Goal: Task Accomplishment & Management: Manage account settings

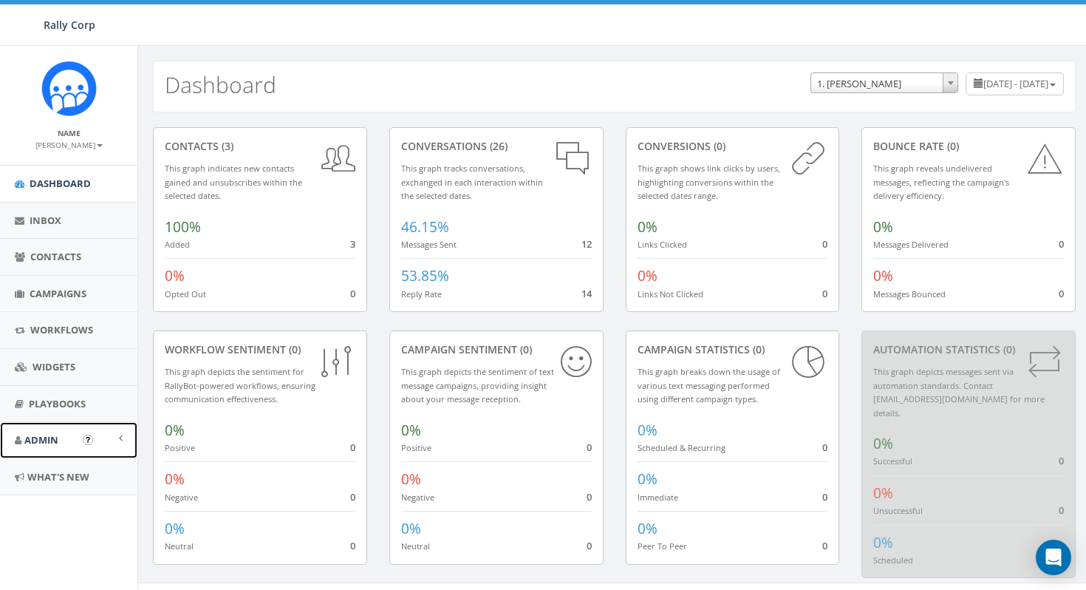
click at [61, 443] on link "Admin" at bounding box center [68, 440] width 137 height 36
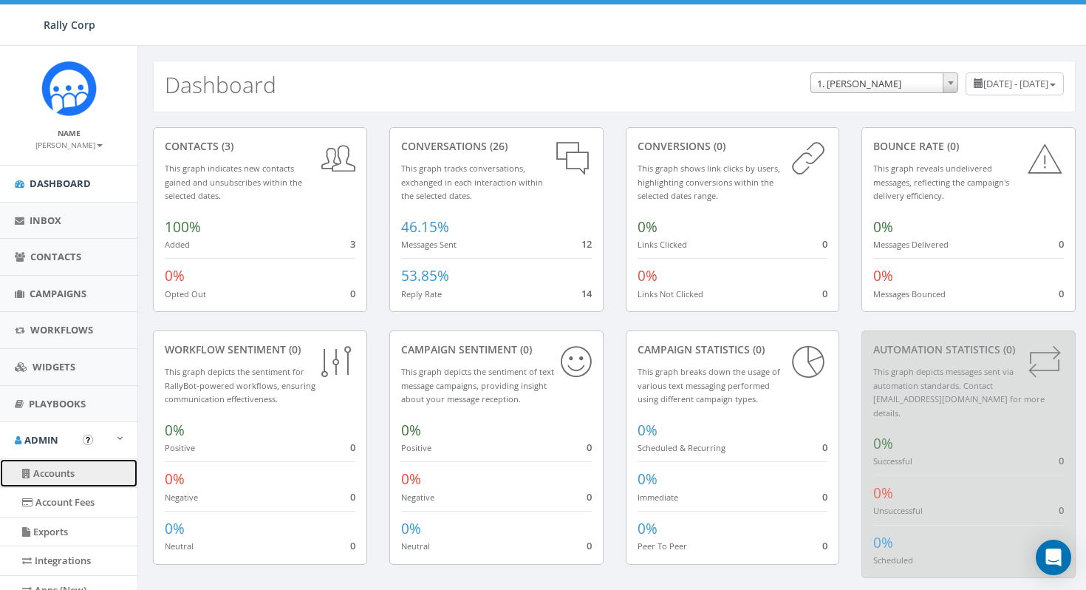
click at [65, 472] on link "Accounts" at bounding box center [68, 473] width 137 height 29
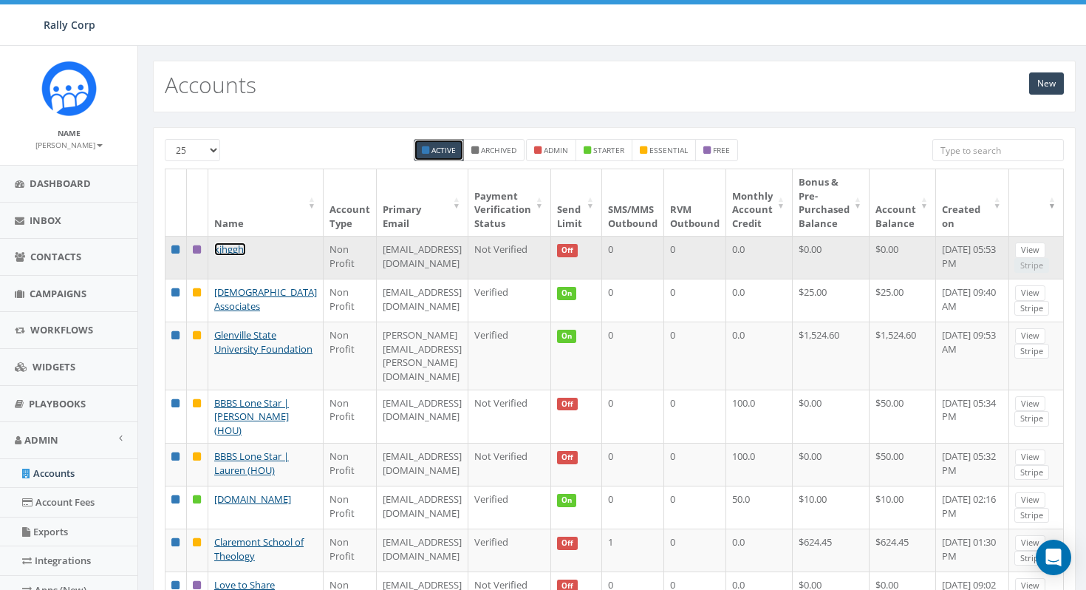
click at [239, 251] on link "kjhgghj" at bounding box center [230, 248] width 32 height 13
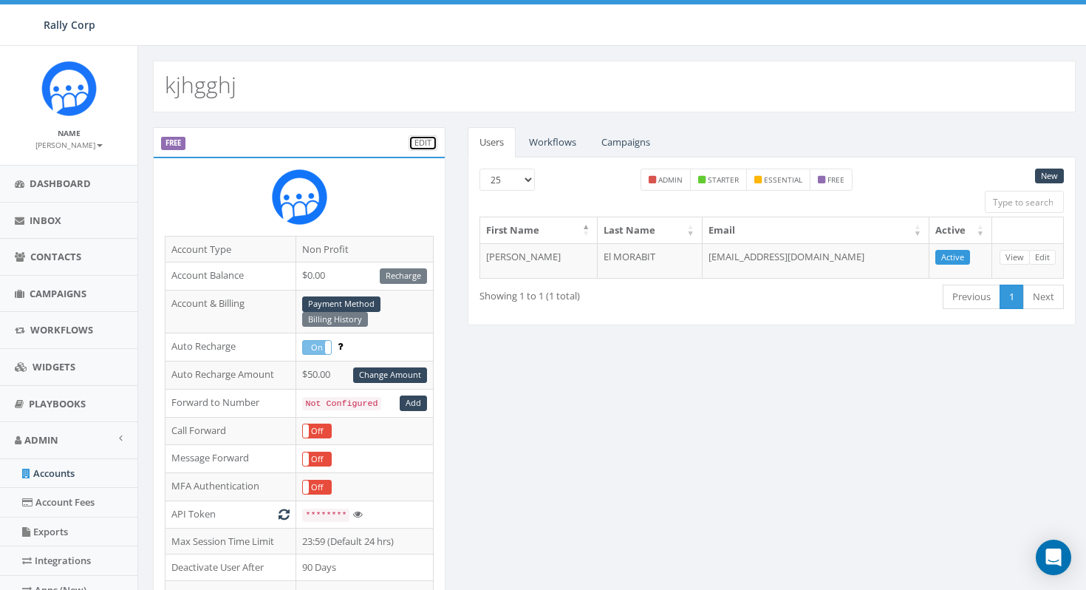
click at [423, 145] on link "Edit" at bounding box center [423, 143] width 29 height 16
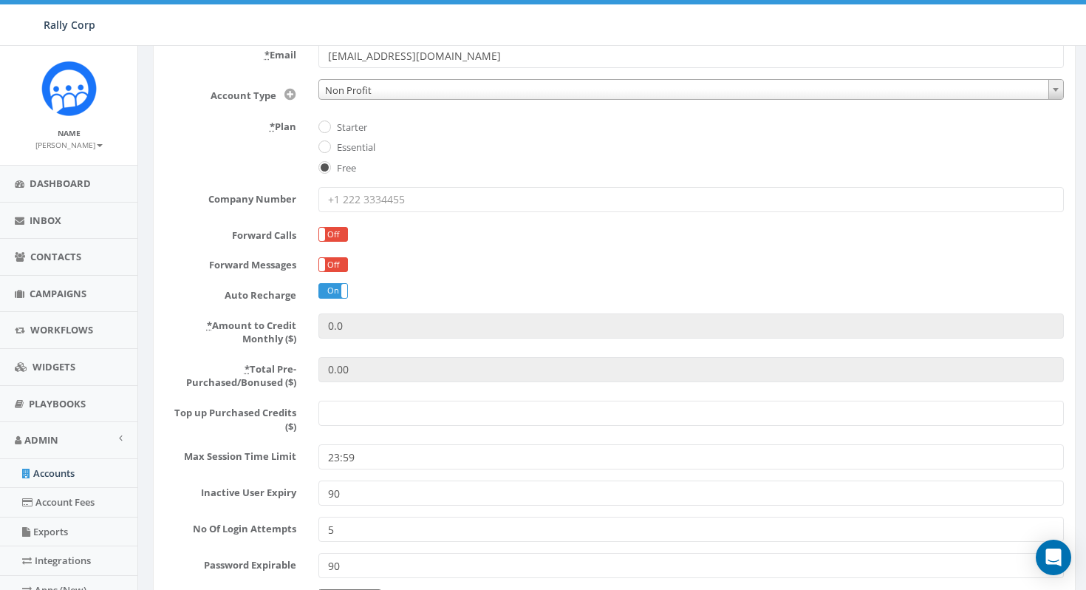
scroll to position [306, 0]
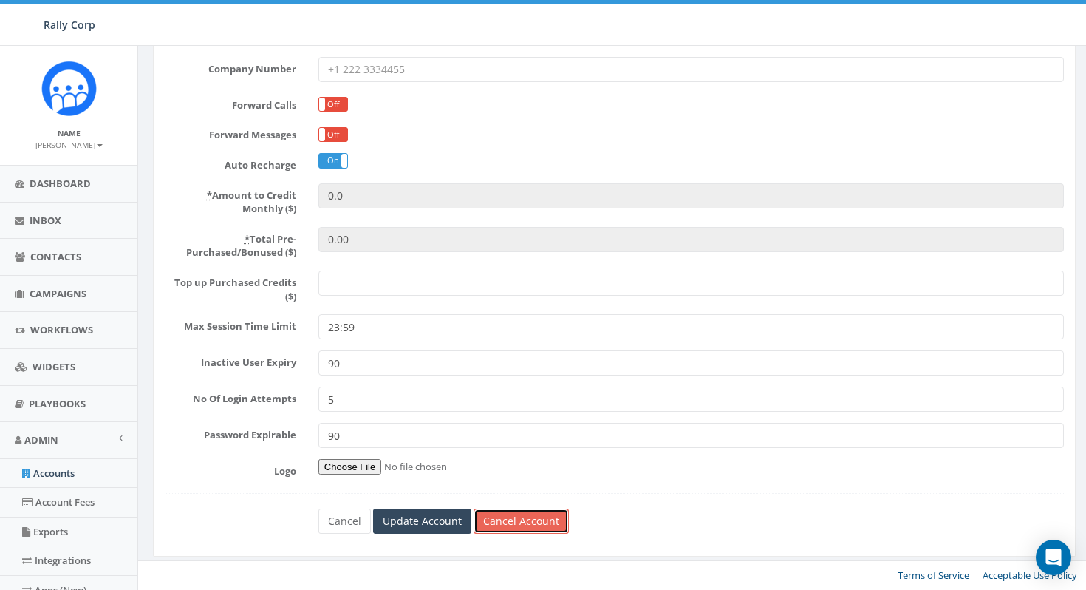
click at [527, 523] on link "Cancel Account" at bounding box center [521, 520] width 95 height 25
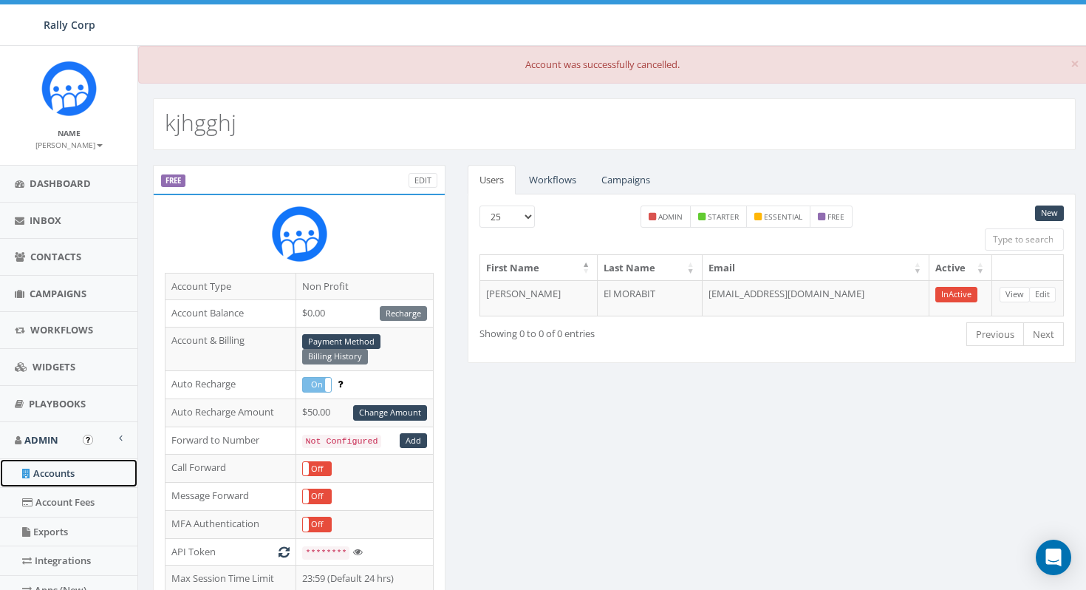
click at [50, 471] on link "Accounts" at bounding box center [68, 473] width 137 height 29
